Goal: Transaction & Acquisition: Purchase product/service

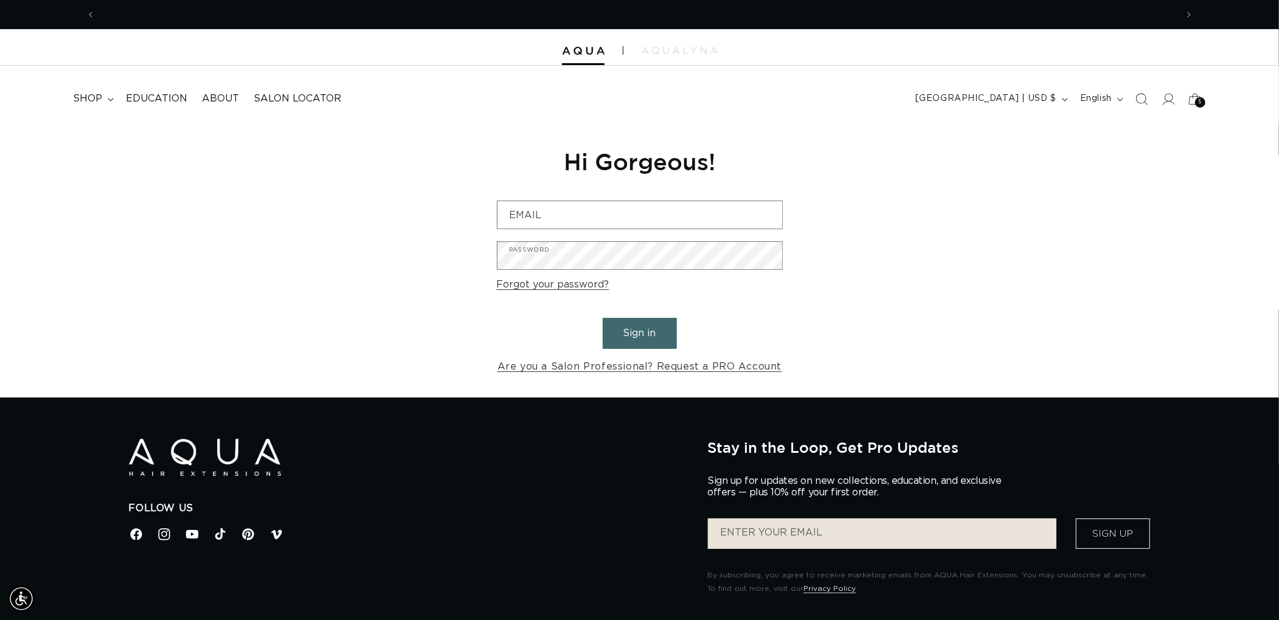
scroll to position [0, 1081]
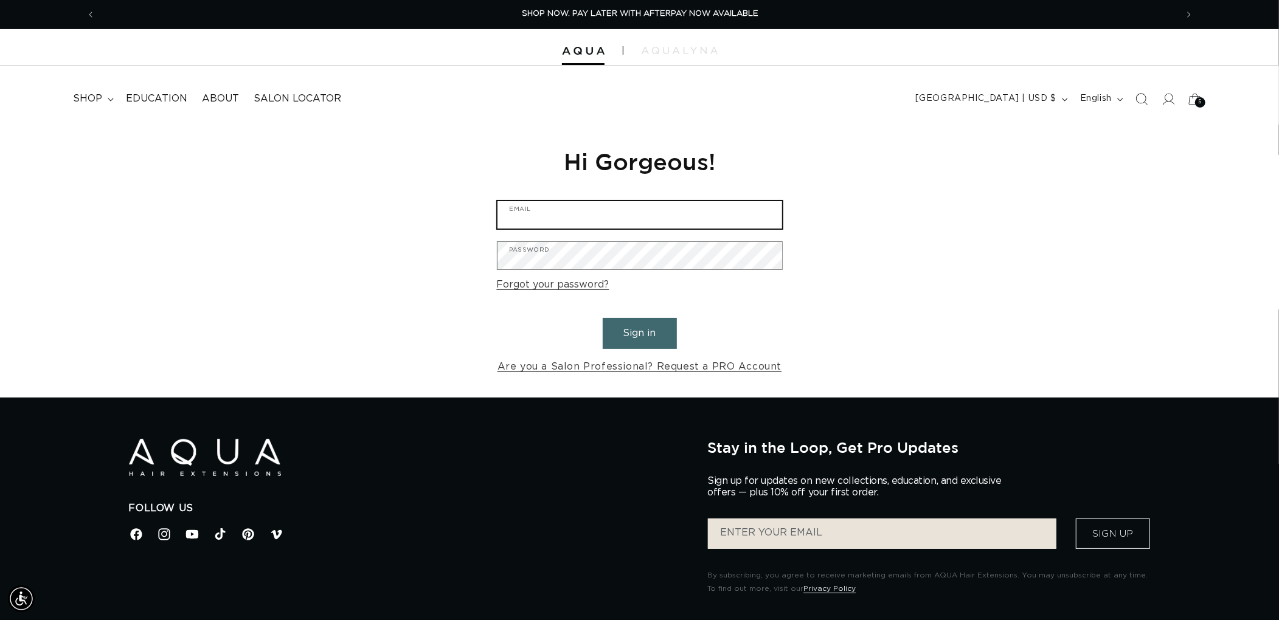
type input "graphics@pabeauty.com"
click at [623, 318] on button "Sign in" at bounding box center [640, 333] width 74 height 31
click at [639, 326] on button "Sign in" at bounding box center [640, 333] width 74 height 31
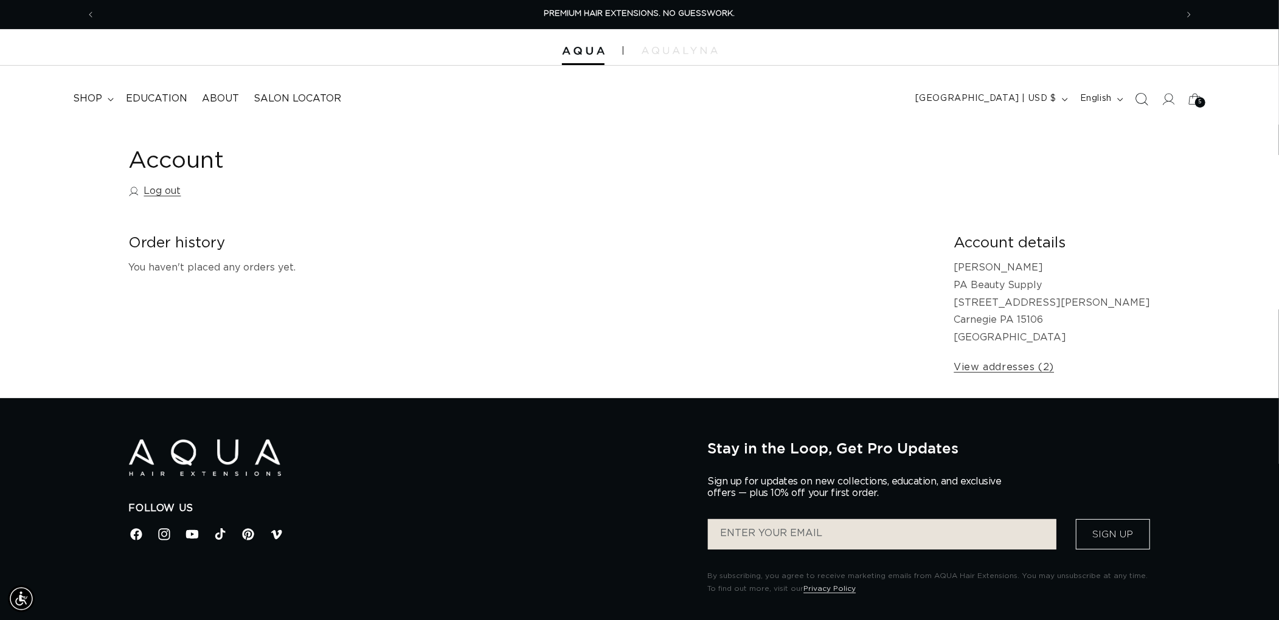
click at [1132, 94] on span "Search" at bounding box center [1141, 99] width 27 height 27
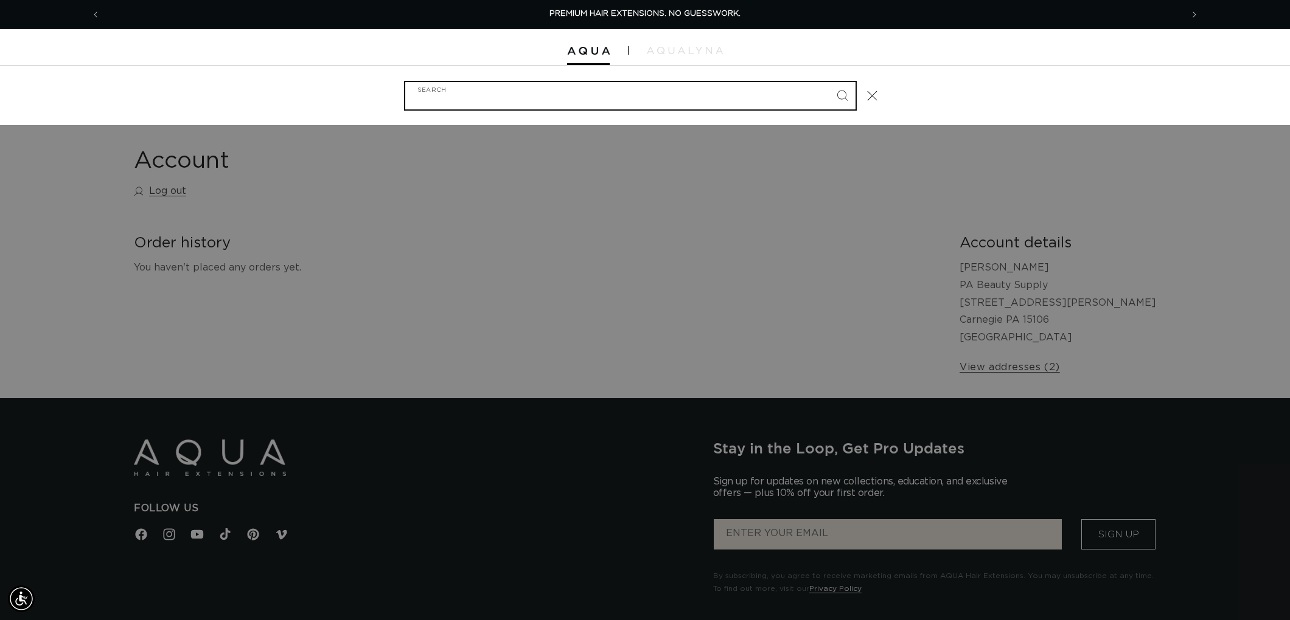
type input "$"
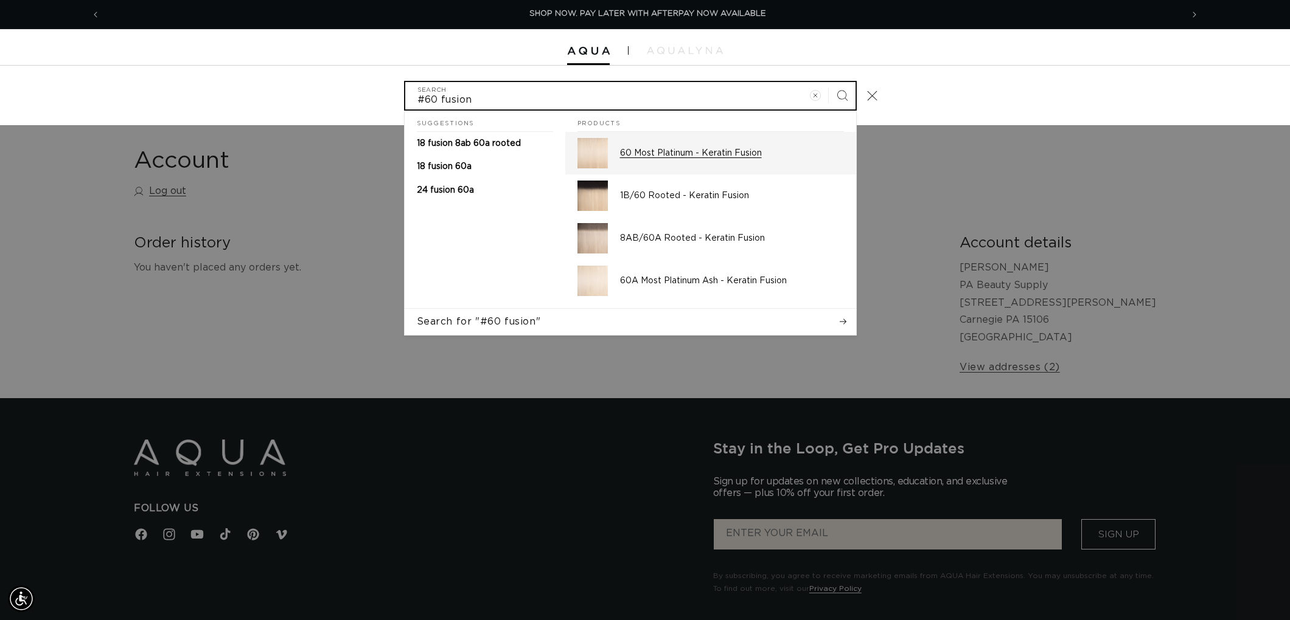
scroll to position [0, 2162]
type input "#60 fusion"
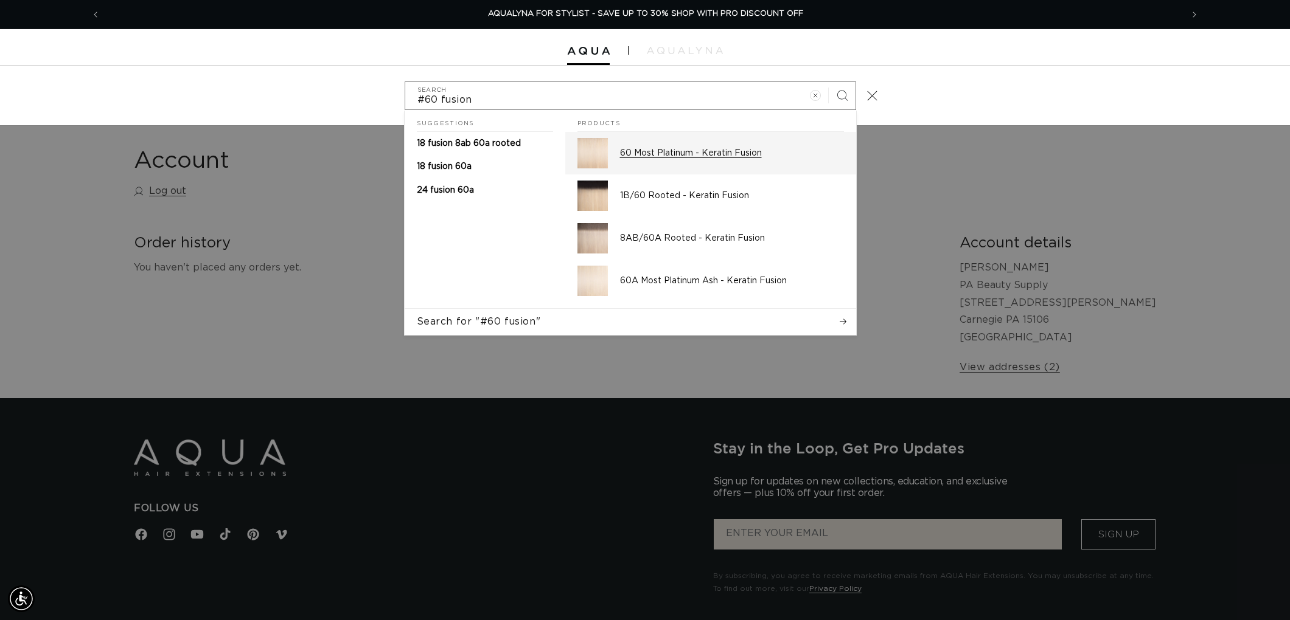
click at [665, 162] on div "60 Most Platinum - Keratin Fusion" at bounding box center [732, 153] width 224 height 30
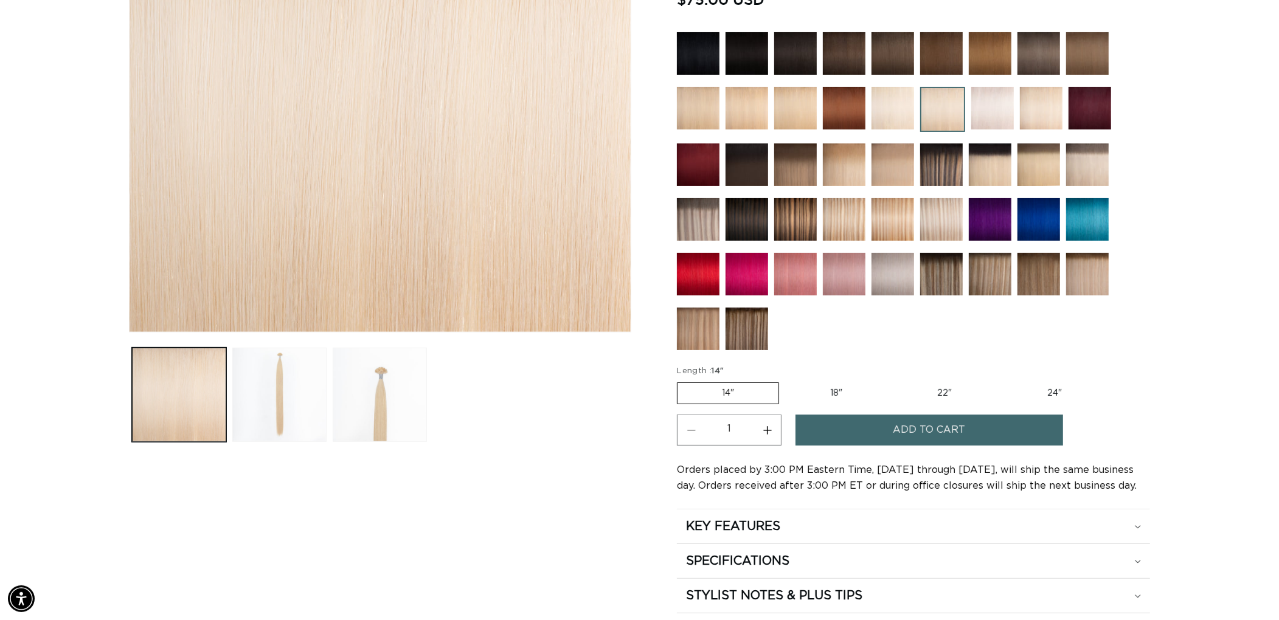
scroll to position [0, 1081]
